Goal: Information Seeking & Learning: Learn about a topic

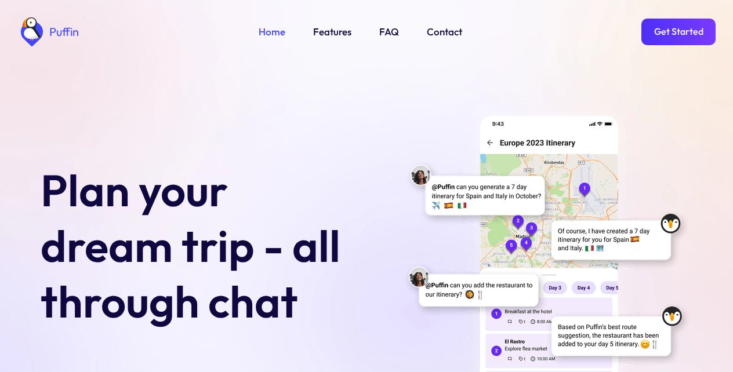
click at [387, 30] on link "FAQ" at bounding box center [389, 31] width 20 height 15
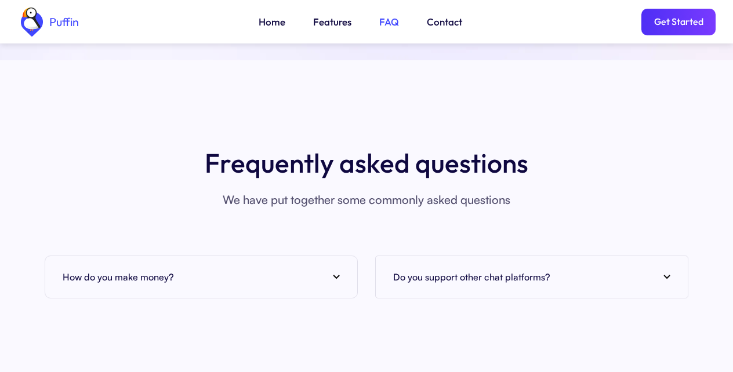
scroll to position [4229, 0]
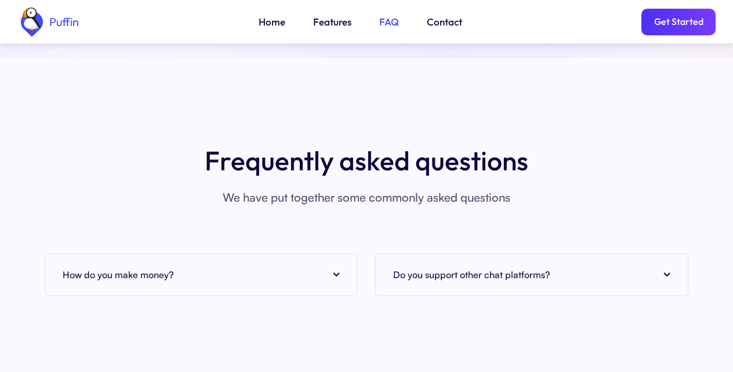
click at [195, 266] on div "How do you make money?" at bounding box center [201, 274] width 277 height 17
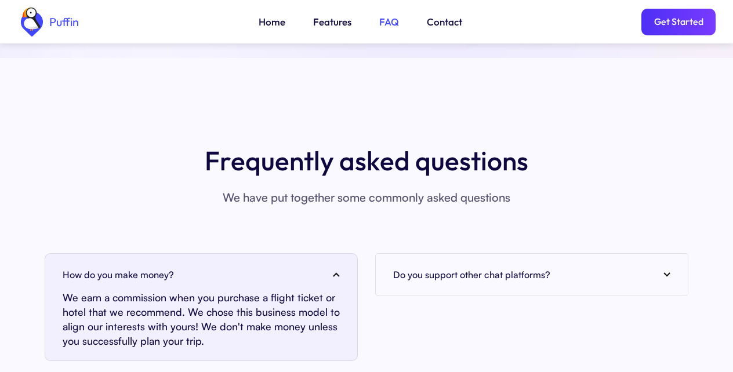
click at [534, 266] on h4 "Do you support other chat platforms?" at bounding box center [471, 274] width 157 height 17
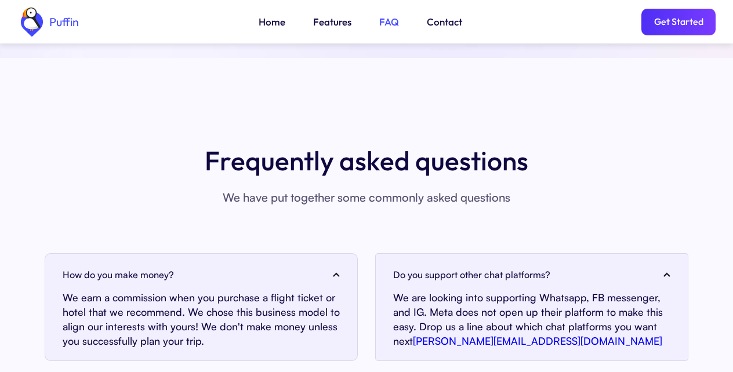
click at [271, 20] on link "Home" at bounding box center [272, 21] width 27 height 15
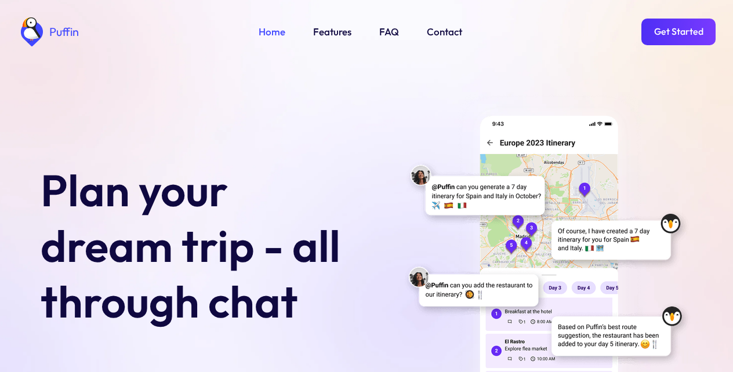
click at [677, 27] on link "Get Started" at bounding box center [678, 32] width 74 height 27
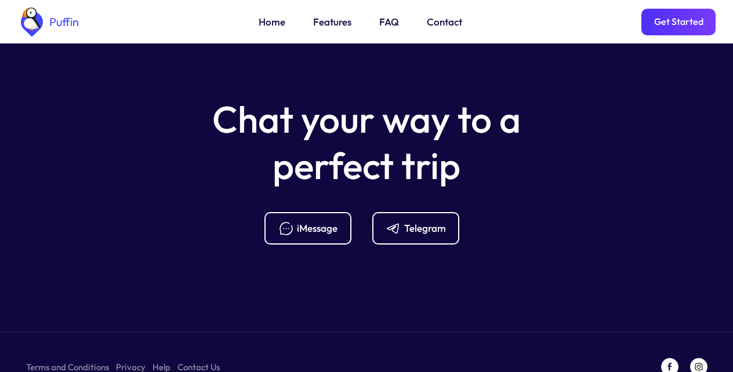
scroll to position [4660, 0]
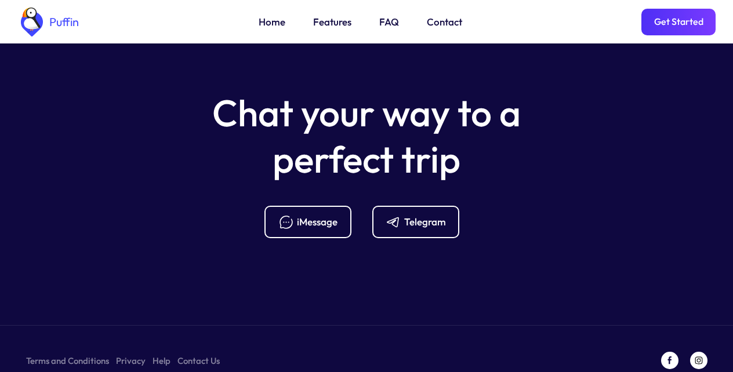
click at [410, 216] on div "Telegram" at bounding box center [425, 222] width 42 height 13
